Goal: Task Accomplishment & Management: Complete application form

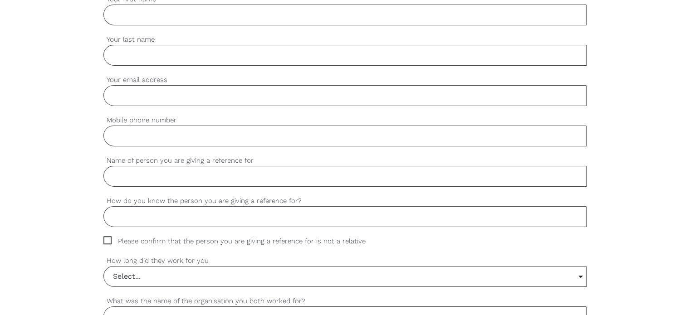
scroll to position [227, 0]
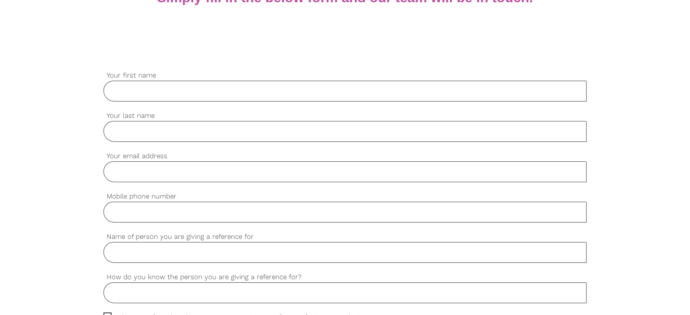
click at [149, 90] on input "Your first name" at bounding box center [344, 91] width 483 height 21
type input "Sai"
type input "[PERSON_NAME]"
type input "[EMAIL_ADDRESS][DOMAIN_NAME]"
type input "0424166803"
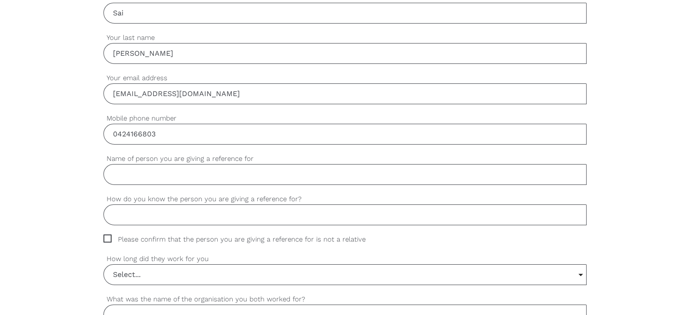
scroll to position [318, 0]
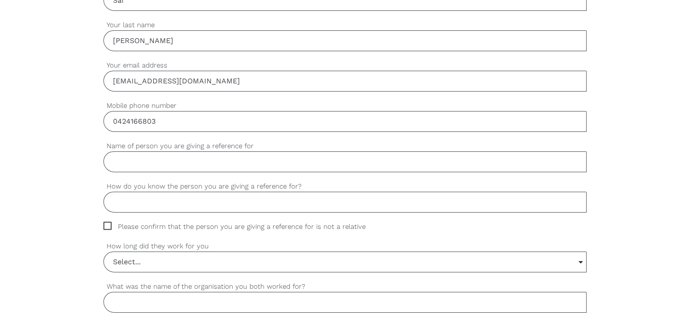
click at [157, 167] on input "Name of person you are giving a reference for" at bounding box center [344, 162] width 483 height 21
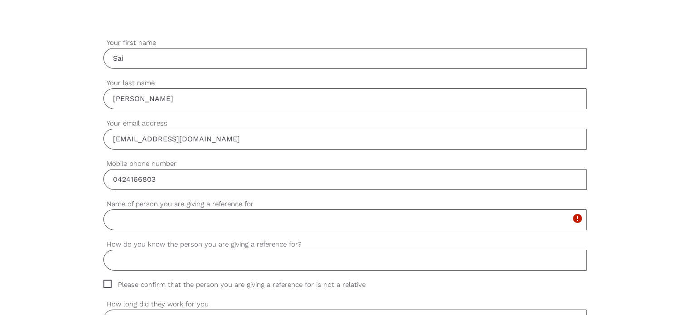
scroll to position [272, 0]
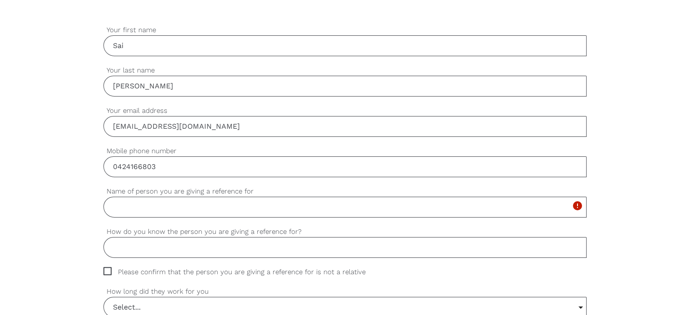
paste input "[PERSON_NAME]"
click at [216, 210] on input "[PERSON_NAME]" at bounding box center [344, 207] width 483 height 21
type input "[PERSON_NAME]"
click at [211, 245] on input "How do you know the person you are giving a reference for?" at bounding box center [344, 247] width 483 height 21
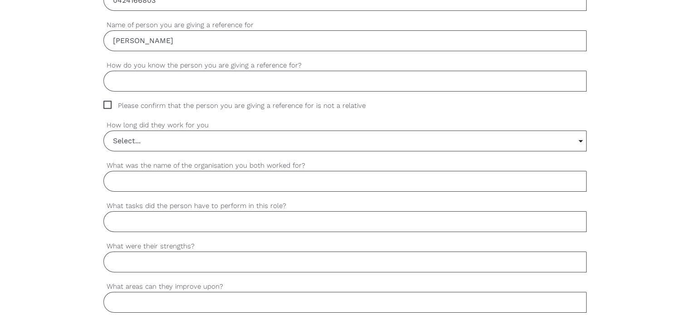
scroll to position [439, 0]
type input "I worked with [PERSON_NAME] as a support worker"
click at [106, 102] on span "Please confirm that the person you are giving a reference for is not a relative" at bounding box center [243, 105] width 280 height 10
click at [106, 102] on input "Please confirm that the person you are giving a reference for is not a relative" at bounding box center [106, 103] width 6 height 6
click at [108, 105] on span "Please confirm that the person you are giving a reference for is not a relative" at bounding box center [243, 105] width 280 height 10
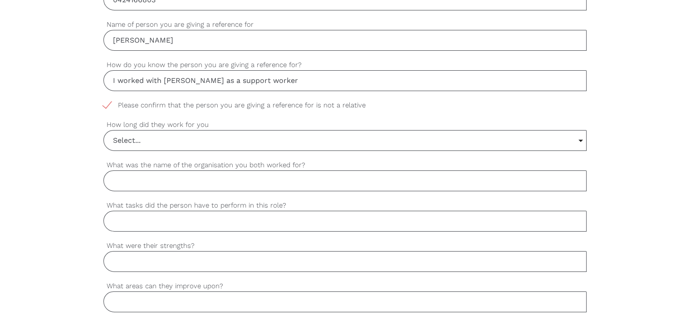
click at [108, 105] on input "Please confirm that the person you are giving a reference for is not a relative" at bounding box center [106, 103] width 6 height 6
click at [107, 103] on span "Please confirm that the person you are giving a reference for is not a relative" at bounding box center [243, 105] width 280 height 10
click at [107, 103] on input "Please confirm that the person you are giving a reference for is not a relative" at bounding box center [106, 103] width 6 height 6
checkbox input "true"
click at [580, 139] on input "Select..." at bounding box center [345, 141] width 482 height 20
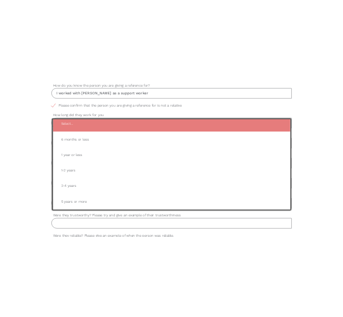
scroll to position [485, 0]
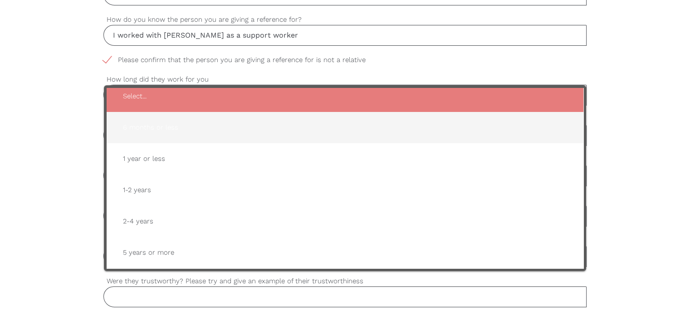
click at [162, 125] on span "6 months or less" at bounding box center [345, 128] width 459 height 22
type input "6 months or less"
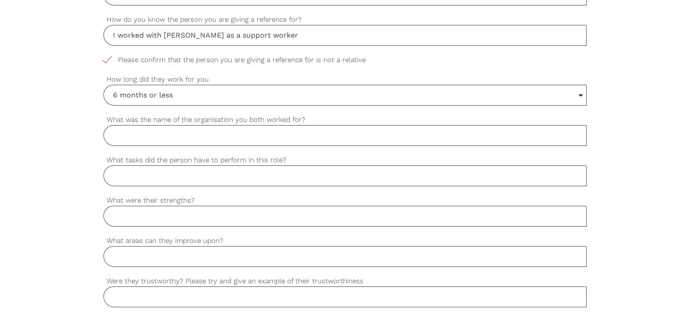
click at [128, 132] on input "What was the name of the organisation you both worked for?" at bounding box center [344, 135] width 483 height 21
type input "Command Group Pty Ltd"
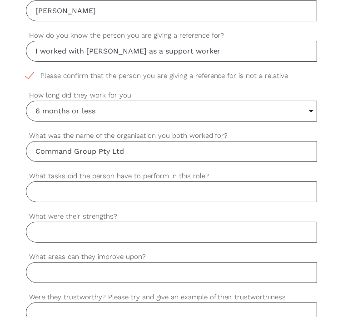
paste input "Providing personal care, assisting with daily living activities, supporting cli…"
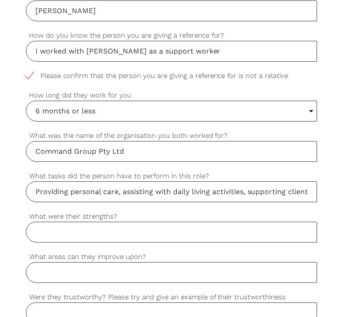
scroll to position [0, 384]
type input "Providing personal care, assisting with daily living activities, supporting cli…"
click at [49, 231] on input "What were their strengths?" at bounding box center [171, 232] width 291 height 21
paste input "[PERSON_NAME] is reliable, compassionate, and demonstrates strong communication…"
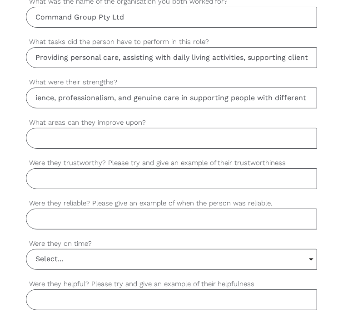
scroll to position [621, 0]
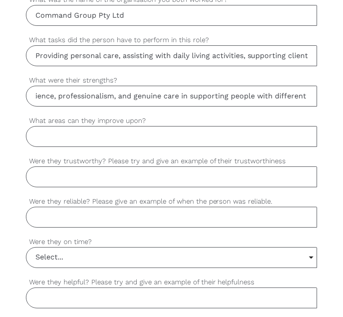
type input "[PERSON_NAME] is reliable, compassionate, and demonstrates strong communication…"
click at [37, 135] on input "What areas can they improve upon?" at bounding box center [171, 136] width 291 height 21
paste input "At times, she could benefit from further training in advanced documentation and…"
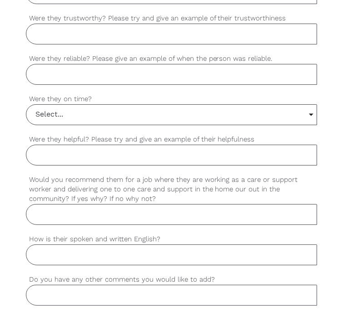
scroll to position [766, 0]
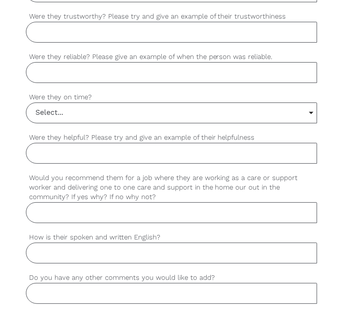
type input "At times, she could benefit from further training in advanced documentation and…"
paste input "Yes, very trustworthy. For example, they always respected clients’ privacy and …"
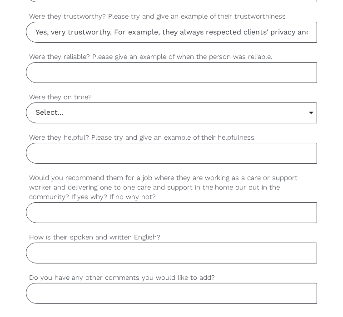
scroll to position [0, 148]
click at [33, 31] on input "Yes, very trustworthy. For example, they always respected clients’ privacy and …" at bounding box center [171, 32] width 291 height 21
click at [76, 39] on input "Yes, very trustworthy. For example, they always respected clients’ privacy and …" at bounding box center [171, 32] width 291 height 21
click at [44, 68] on input "Were they reliable? Please give an example of when the person was reliable." at bounding box center [171, 72] width 291 height 21
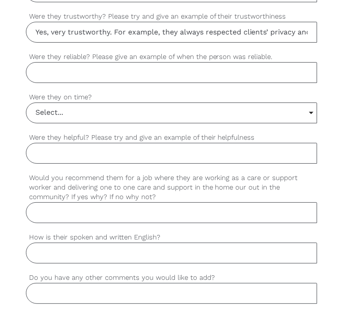
click at [268, 26] on input "Yes, very trustworthy. For example, they always respected clients’ privacy and …" at bounding box center [171, 32] width 291 height 21
type input "Yes, very trustworthy. For example, they always respected clients privacy and h…"
click at [67, 70] on input "Were they reliable? Please give an example of when the person was reliable." at bounding box center [171, 72] width 291 height 21
paste input "Yes, very reliable. For instance, they always completed their tasks properly an…"
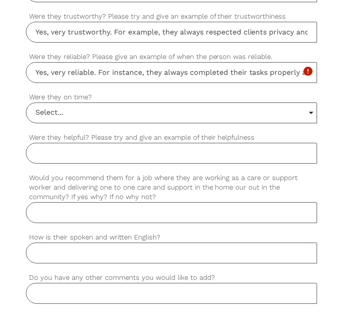
scroll to position [0, 230]
type input "Yes, very reliable. For instance, they always completed their tasks properly an…"
click at [312, 110] on input "Select..." at bounding box center [171, 113] width 290 height 20
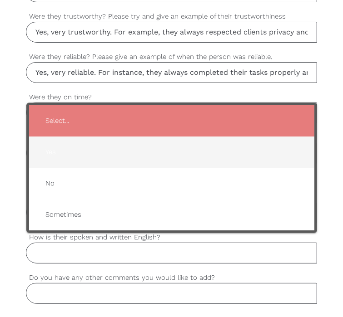
click at [233, 148] on span "Yes" at bounding box center [171, 153] width 267 height 22
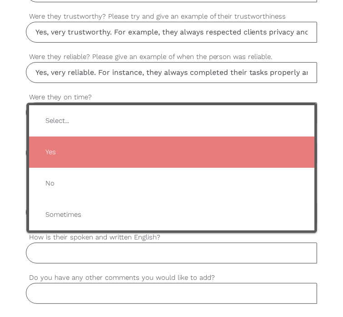
type input "Yes"
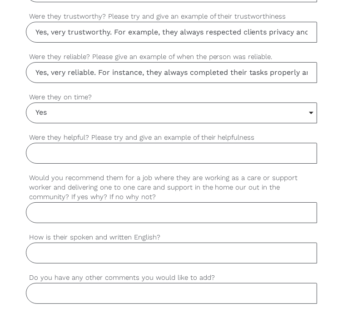
click at [111, 105] on input "Yes" at bounding box center [171, 113] width 290 height 20
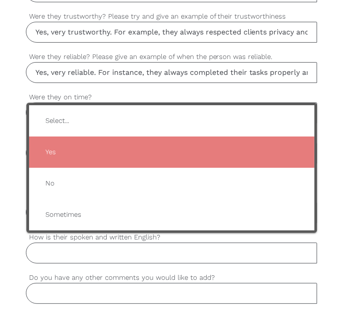
click at [106, 150] on span "Yes" at bounding box center [171, 153] width 267 height 22
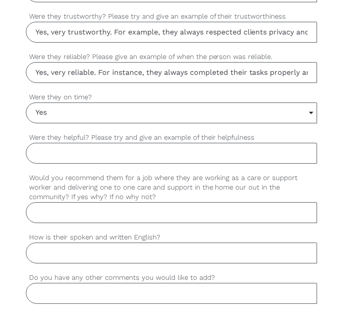
paste input "Yes, very helpful. For example, they often supported both clients and colleague…"
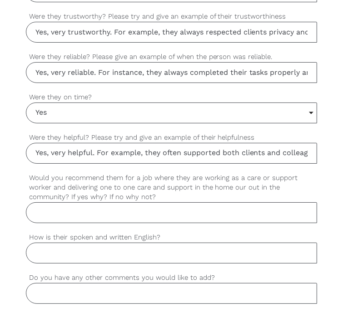
scroll to position [0, 214]
type input "Yes, very helpful. For example, they often supported both clients and colleague…"
click at [51, 212] on input "Would you recommend them for a job where they are working as a care or support …" at bounding box center [171, 212] width 291 height 21
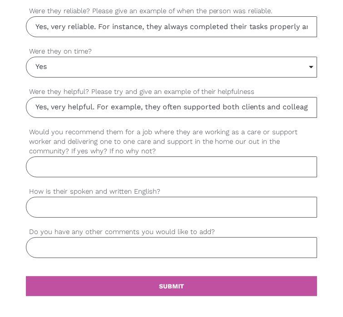
scroll to position [811, 0]
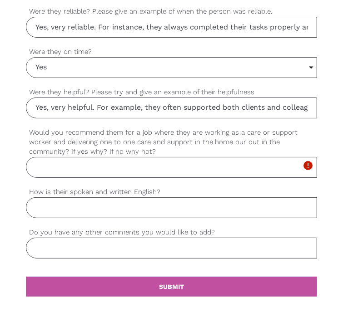
paste input "Yes, I would strongly recommend them. They are caring, patient, and committed t…"
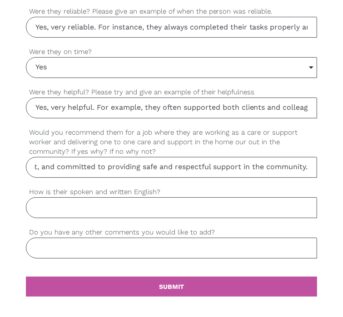
scroll to position [0, 0]
click at [42, 205] on input "How is their spoken and written English?" at bounding box center [171, 207] width 291 height 21
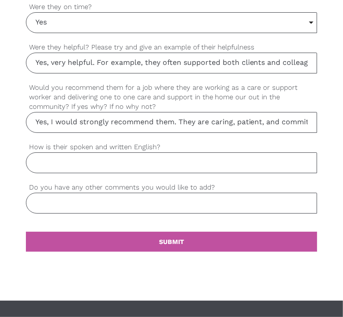
scroll to position [856, 0]
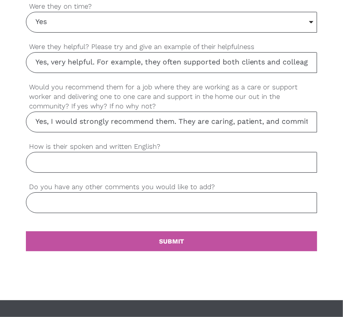
click at [262, 121] on input "Yes, I would strongly recommend them. They are caring, patient, and committed t…" at bounding box center [171, 122] width 291 height 21
type input "Yes, I would strongly recommend them. They are caring, patient and committed to…"
click at [58, 162] on input "How is their spoken and written English?" at bounding box center [171, 162] width 291 height 21
paste input "Good. Their communication is clear and easy to understand in both spoken and wr…"
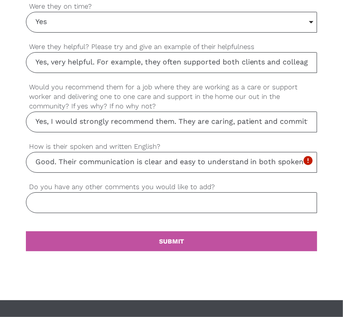
scroll to position [0, 69]
type input "Good. Their communication is clear and easy to understand in both spoken and wr…"
click at [42, 200] on input "Do you have any other comments you would like to add?" at bounding box center [171, 202] width 291 height 21
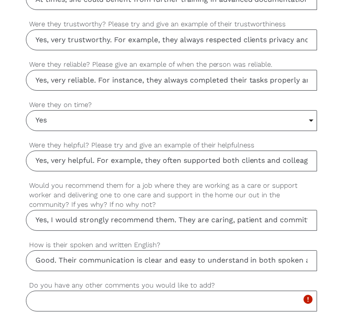
scroll to position [766, 0]
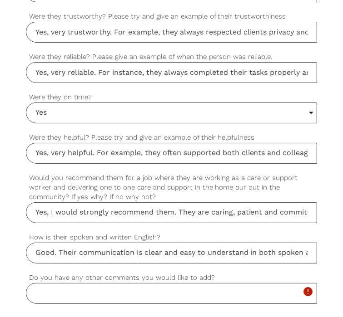
click at [51, 30] on input "Yes, very trustworthy. For example, they always respected clients privacy and h…" at bounding box center [171, 32] width 291 height 21
click at [309, 30] on input "Yes, [PERSON_NAME] is very trustworthy. For example, they always respected clie…" at bounding box center [171, 32] width 291 height 21
click at [306, 30] on input "Yes, [PERSON_NAME] is very trustworthy. For example, they always respected clie…" at bounding box center [171, 32] width 291 height 21
type input "Yes, [PERSON_NAME] is very trustworthy. For example, they always respected clie…"
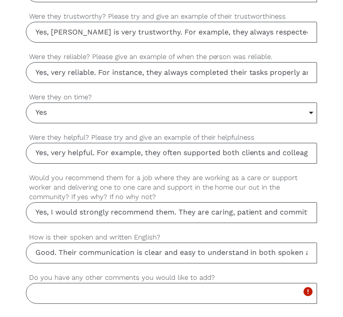
click at [125, 76] on input "Yes, very reliable. For instance, they always completed their tasks properly an…" at bounding box center [171, 72] width 291 height 21
drag, startPoint x: 35, startPoint y: 29, endPoint x: 321, endPoint y: 59, distance: 287.9
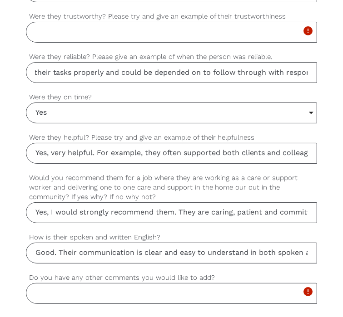
scroll to position [0, 230]
drag, startPoint x: 34, startPoint y: 69, endPoint x: 363, endPoint y: 66, distance: 328.1
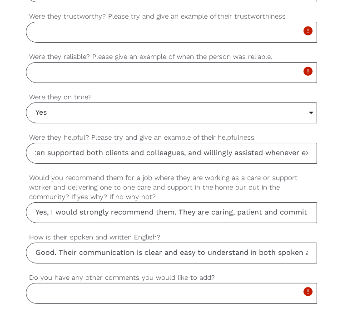
scroll to position [0, 214]
drag, startPoint x: 36, startPoint y: 149, endPoint x: 335, endPoint y: 154, distance: 298.7
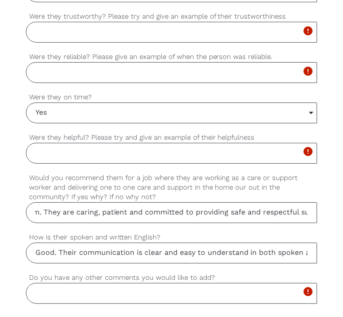
scroll to position [0, 223]
drag, startPoint x: 33, startPoint y: 207, endPoint x: 364, endPoint y: 214, distance: 330.9
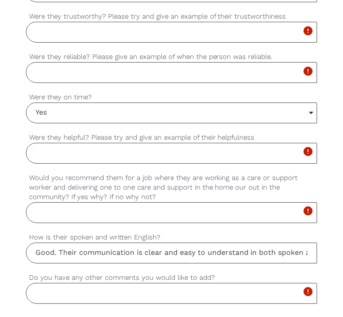
scroll to position [0, 69]
drag, startPoint x: 34, startPoint y: 248, endPoint x: 355, endPoint y: 250, distance: 321.3
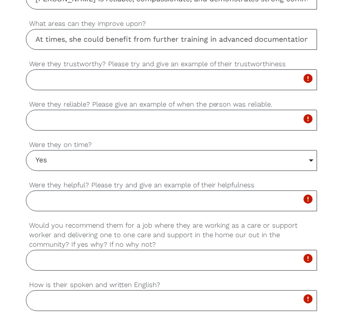
scroll to position [720, 0]
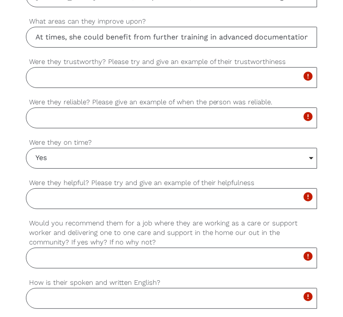
paste input "Yes, [PERSON_NAME] is very trustworthy. For example, she always respects client…"
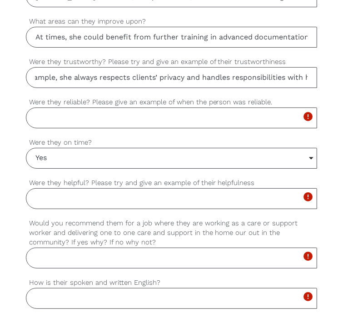
scroll to position [0, 0]
click at [41, 118] on input "Were they reliable? Please give an example of when the person was reliable." at bounding box center [171, 118] width 291 height 21
click at [302, 74] on input "Yes, [PERSON_NAME] is very trustworthy. For example, she always respects client…" at bounding box center [171, 77] width 291 height 21
type input "Yes, [PERSON_NAME] is very trustworthy. For example, she always respects client…"
click at [55, 114] on input "Were they reliable? Please give an example of when the person was reliable." at bounding box center [171, 118] width 291 height 21
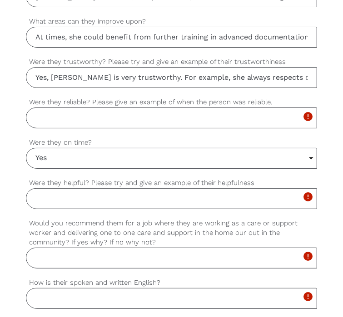
paste input "Yes, [PERSON_NAME] is reliable. For instance, she consistently completes tasks …"
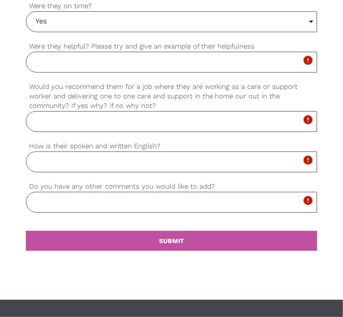
scroll to position [856, 0]
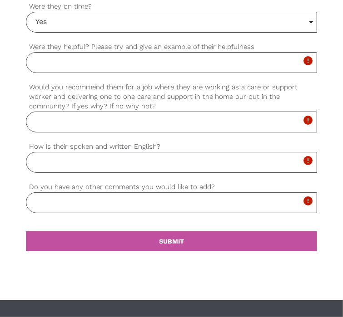
type input "Yes, [PERSON_NAME] is reliable. For instance, she consistently completes tasks …"
paste input "Yes, [PERSON_NAME] is very helpful. For example, she supports clients with care…"
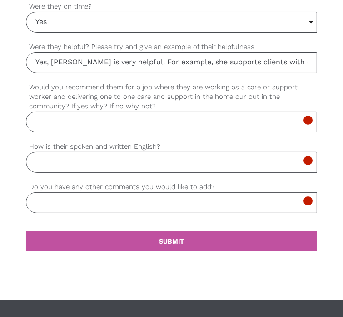
scroll to position [0, 152]
type input "Yes, [PERSON_NAME] is very helpful. For example, she supports clients with care…"
click at [46, 125] on input "Would you recommend them for a job where they are working as a care or support …" at bounding box center [171, 122] width 291 height 21
paste input "Yes, I highly recommend [PERSON_NAME]. She is caring, patient, and dedicated to…"
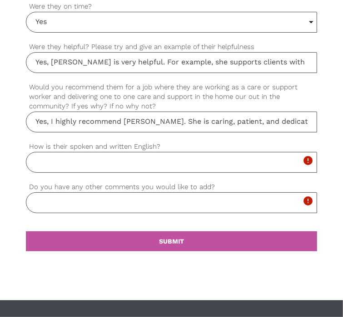
scroll to position [0, 260]
type input "Yes, I highly recommend [PERSON_NAME]. She is caring, patient, and dedicated to…"
click at [91, 159] on input "How is their spoken and written English?" at bounding box center [171, 162] width 291 height 21
paste input "Her English is good. She communicates clearly in both spoken and written Englis…"
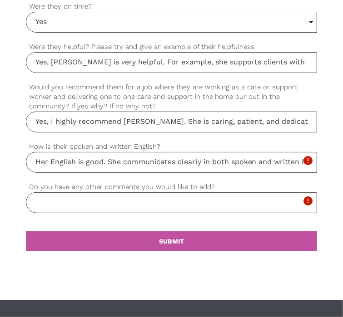
scroll to position [0, 22]
type input "Her English is good. She communicates clearly in both spoken and written Englis…"
click at [88, 202] on input "Do you have any other comments you would like to add?" at bounding box center [171, 202] width 291 height 21
paste input "[PERSON_NAME] is professional, kind, and hardworking. She would be a valuable a…"
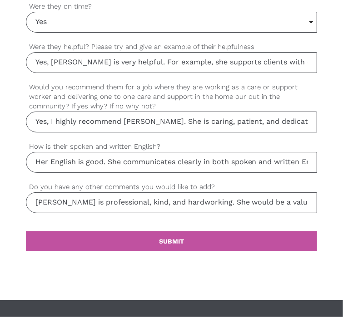
scroll to position [0, 97]
type input "[PERSON_NAME] is professional, kind, and hardworking. She would be a valuable a…"
click at [128, 222] on div "settings SUBMIT" at bounding box center [171, 252] width 291 height 60
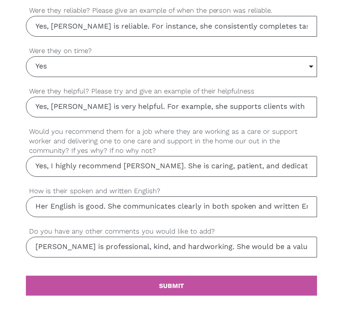
scroll to position [876, 0]
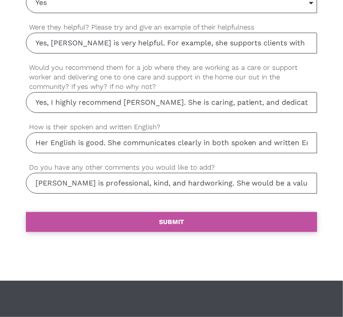
click at [173, 218] on b "SUBMIT" at bounding box center [171, 221] width 25 height 7
